Goal: Obtain resource: Download file/media

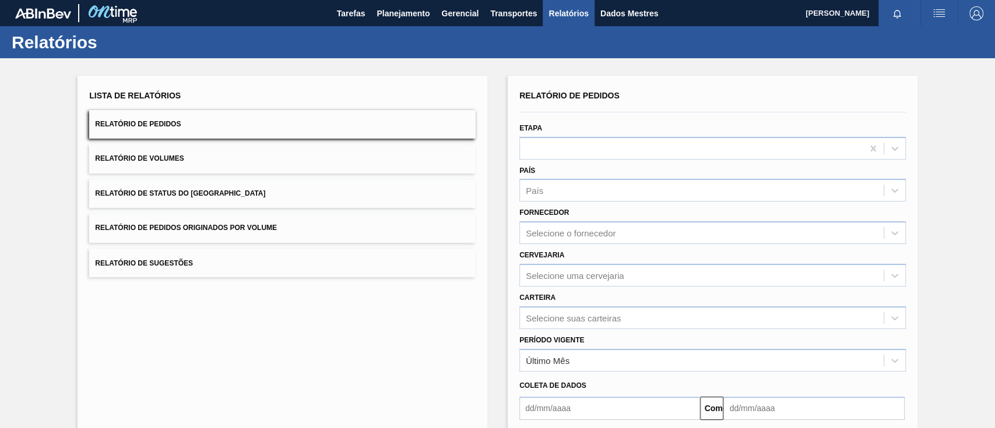
click at [304, 219] on button "Relatório de Pedidos Originados por Volume" at bounding box center [282, 228] width 386 height 29
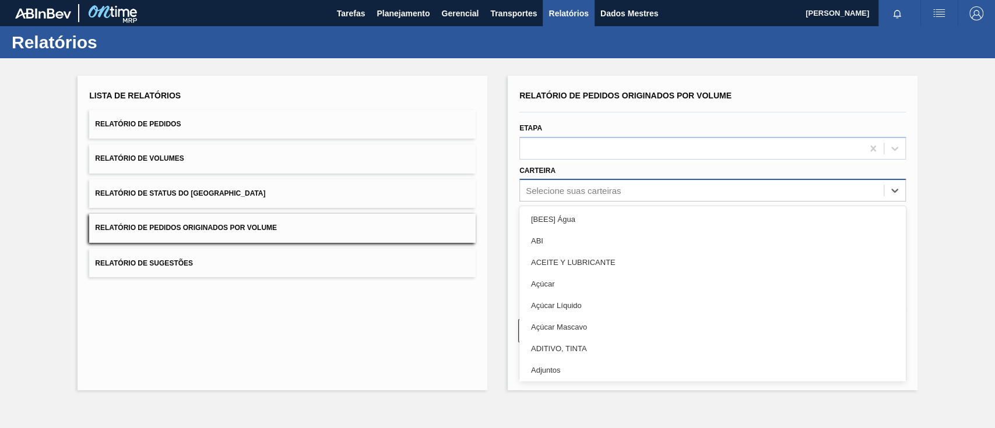
click at [577, 189] on font "Selecione suas carteiras" at bounding box center [573, 191] width 95 height 10
type input "g"
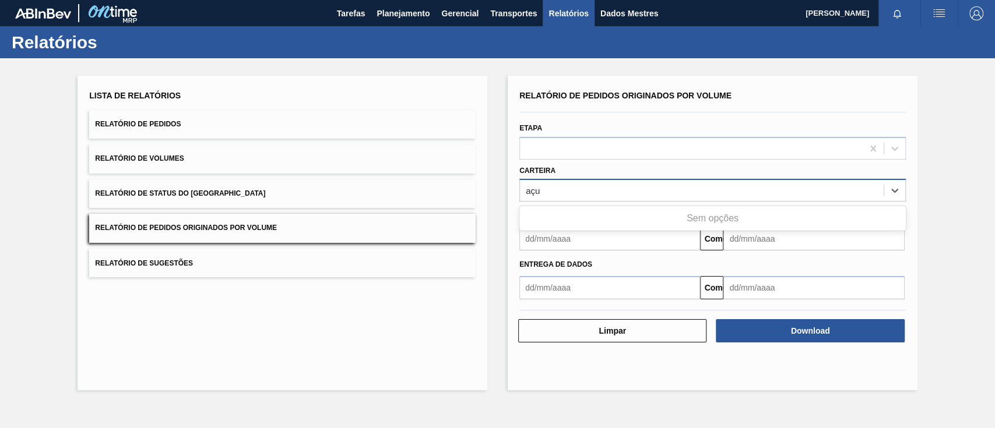
type input "aç"
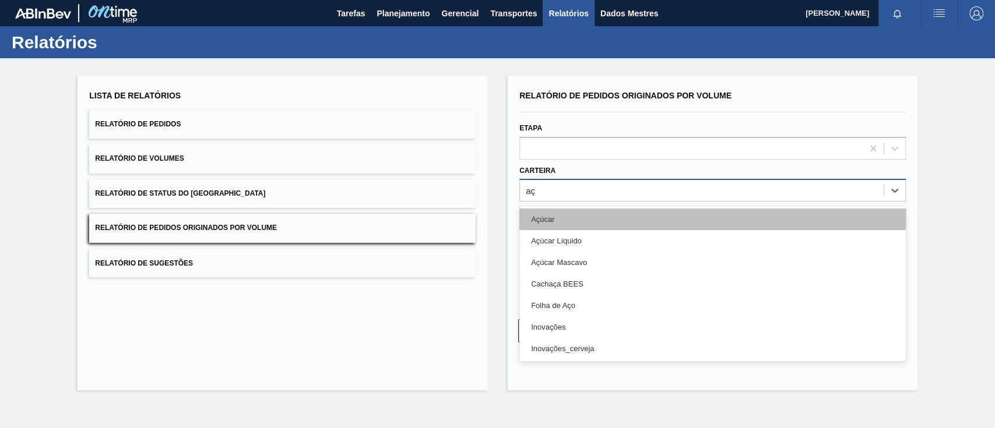
click at [578, 220] on div "Açúcar" at bounding box center [712, 220] width 386 height 22
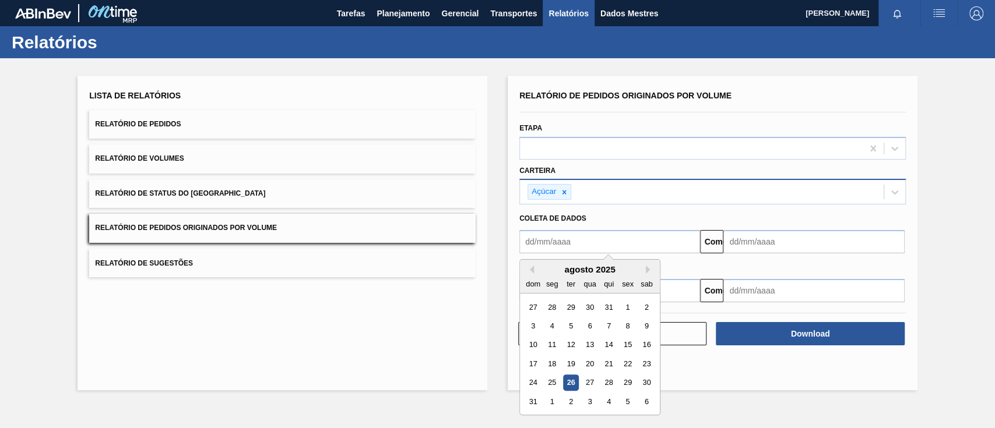
click at [568, 235] on input "text" at bounding box center [609, 241] width 181 height 23
type input "[DATE]"
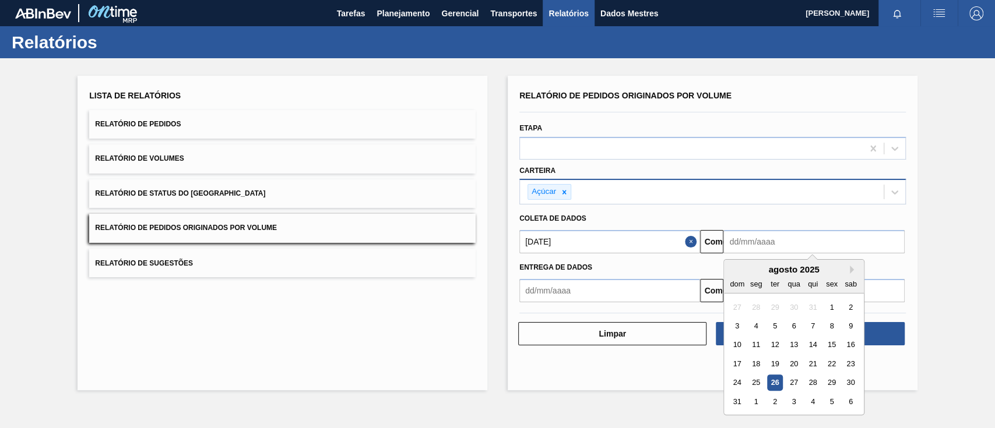
click at [753, 244] on input "text" at bounding box center [813, 241] width 181 height 23
click at [849, 381] on font "30" at bounding box center [851, 383] width 8 height 9
type input "[DATE]"
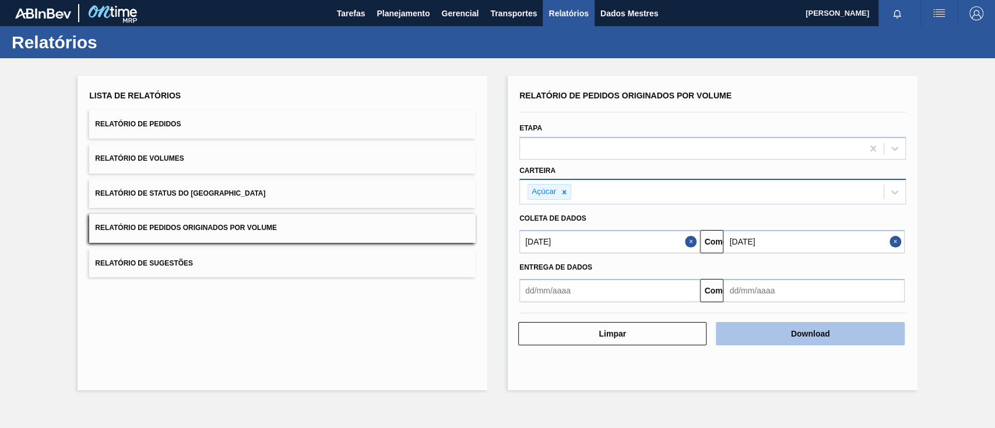
click at [821, 340] on button "Download" at bounding box center [810, 333] width 188 height 23
